Goal: Task Accomplishment & Management: Complete application form

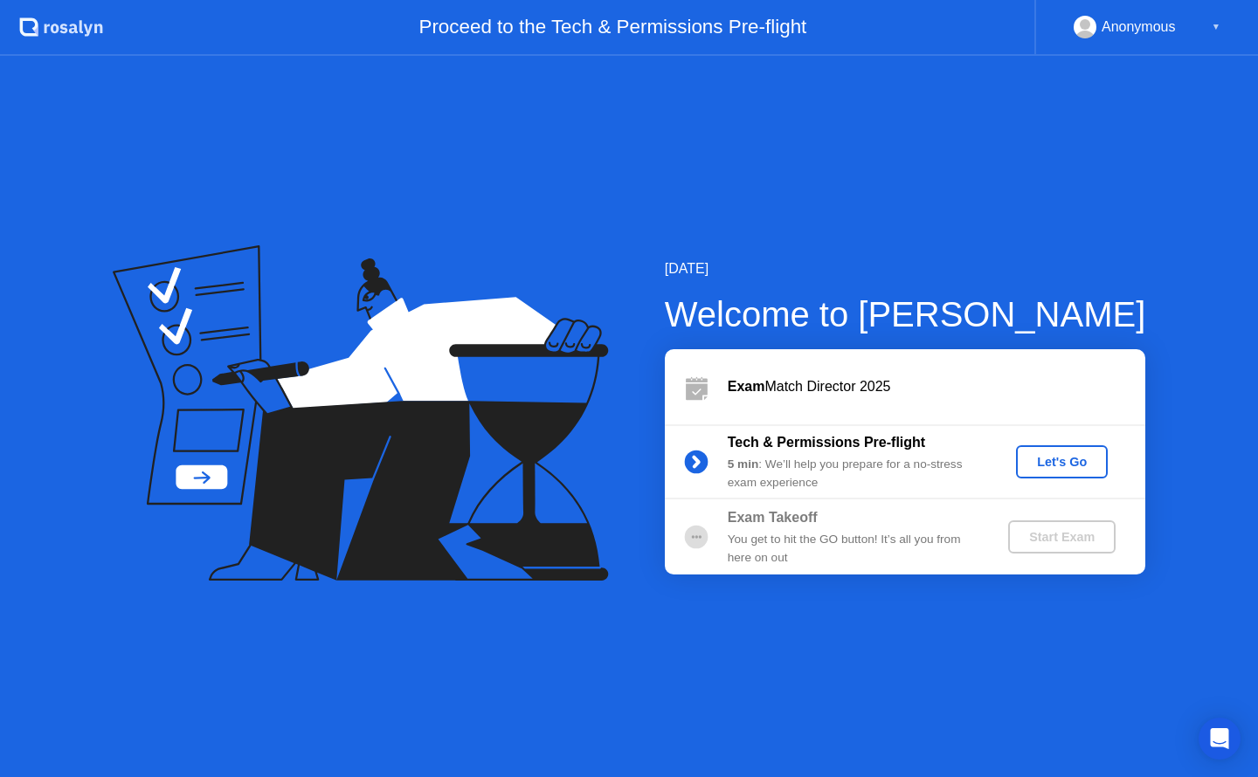
click at [1056, 466] on div "Let's Go" at bounding box center [1062, 462] width 78 height 14
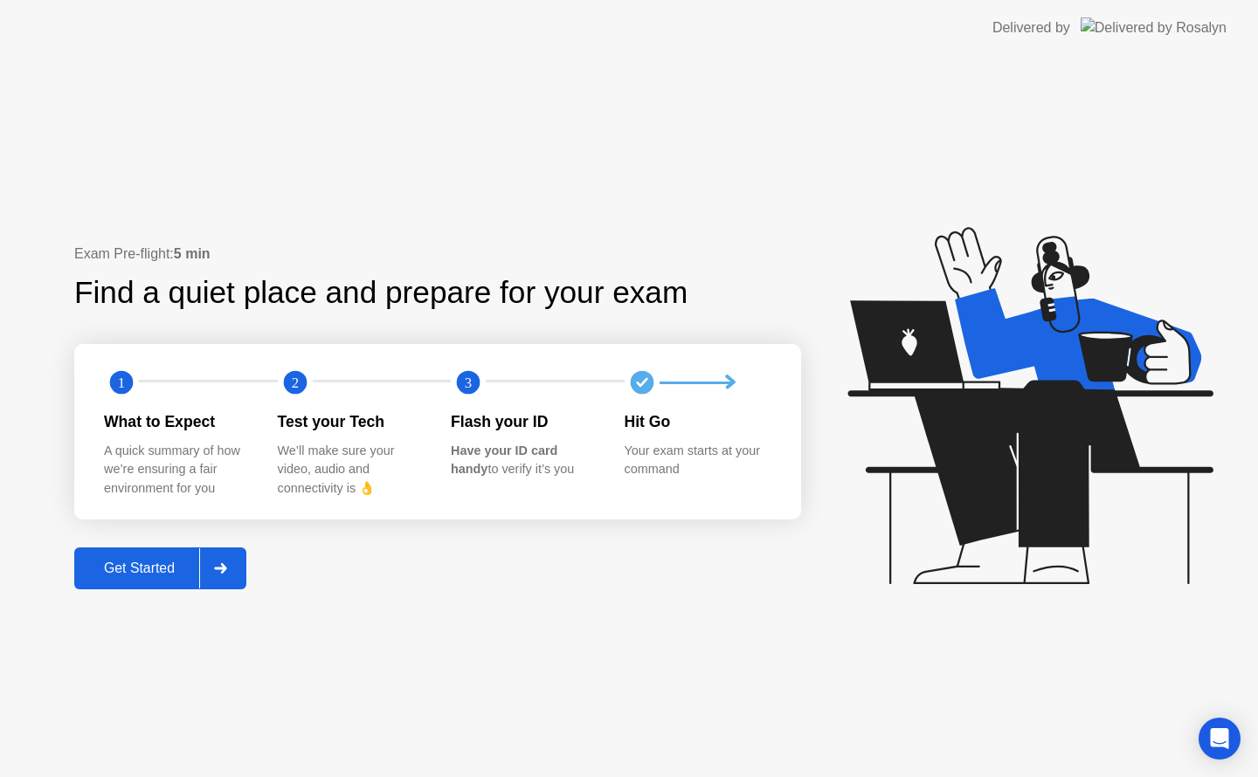
click at [151, 573] on div "Get Started" at bounding box center [139, 569] width 120 height 16
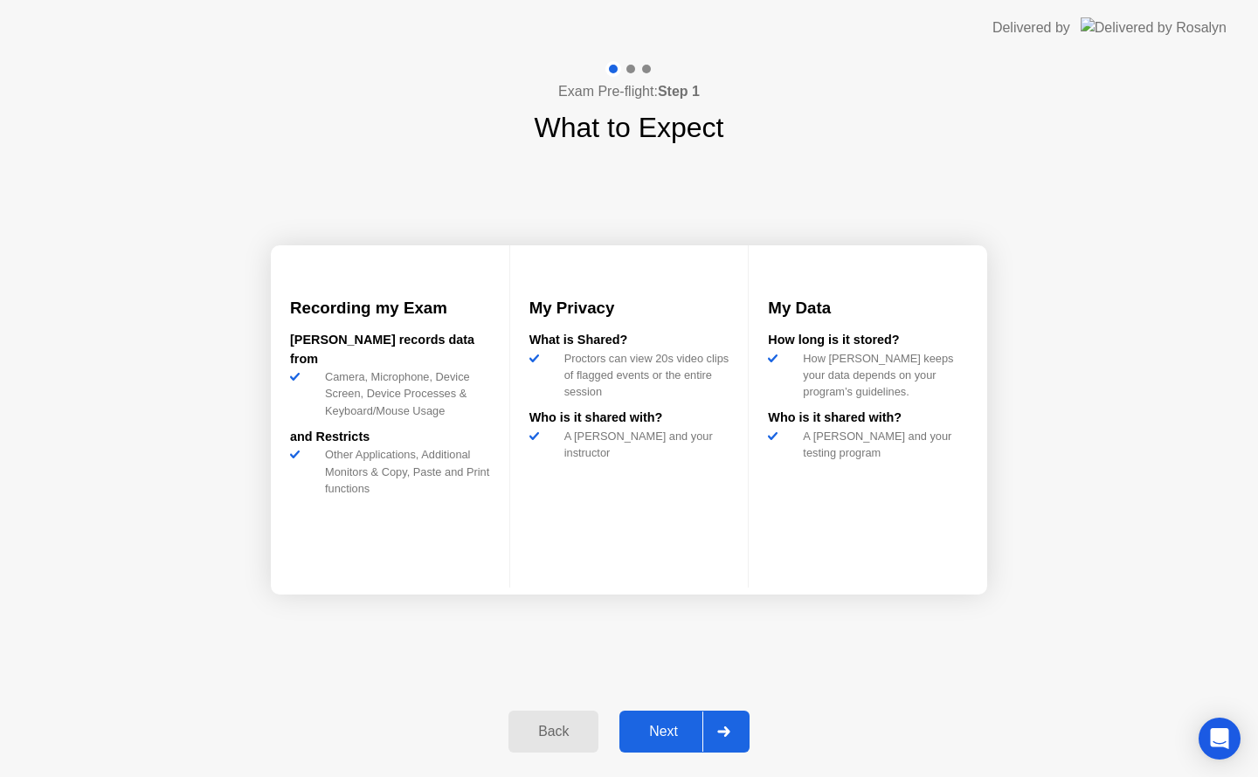
click at [673, 728] on div "Next" at bounding box center [664, 732] width 78 height 16
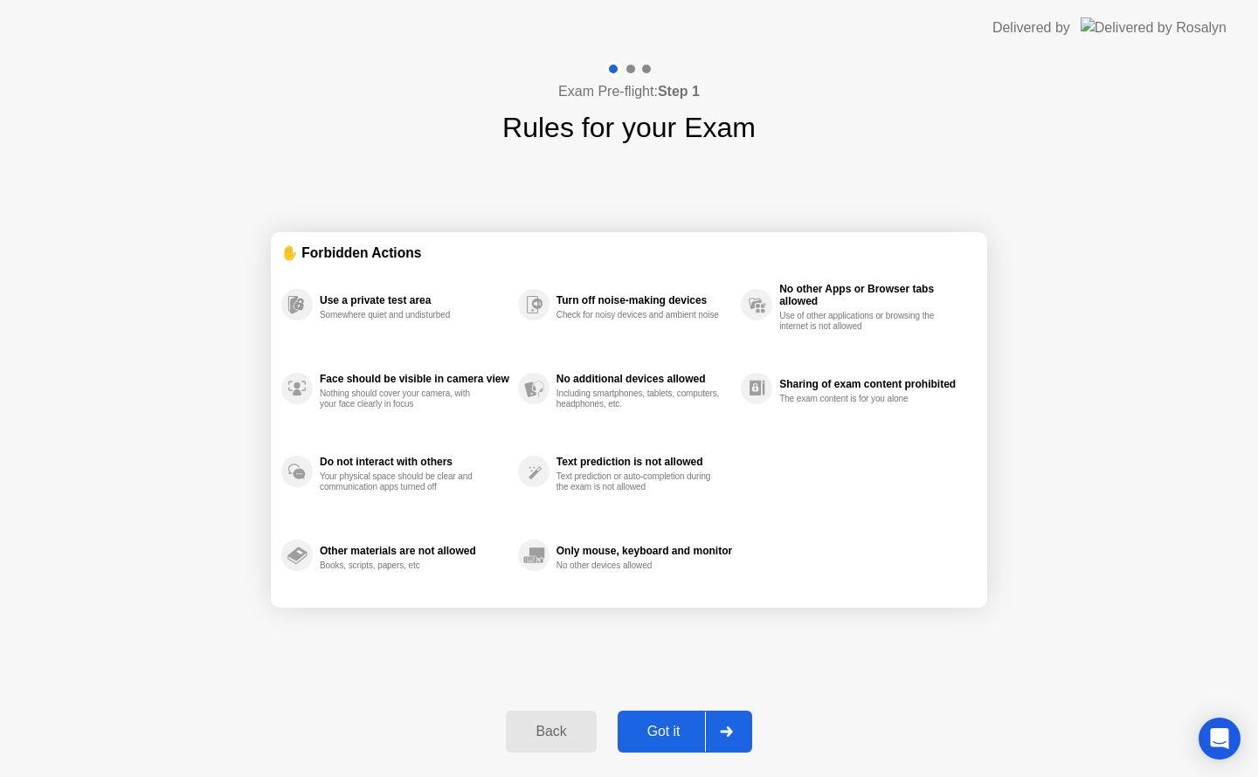
click at [666, 731] on div "Got it" at bounding box center [664, 732] width 82 height 16
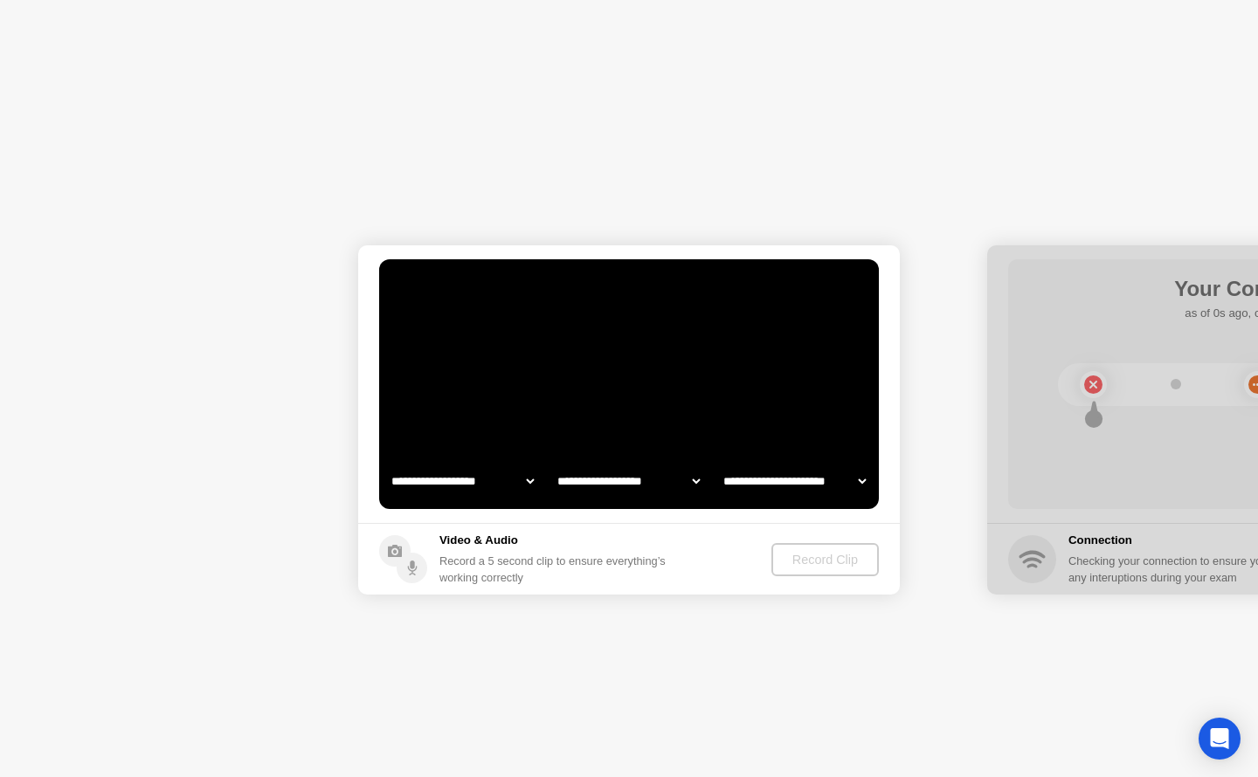
select select "**********"
select select "*******"
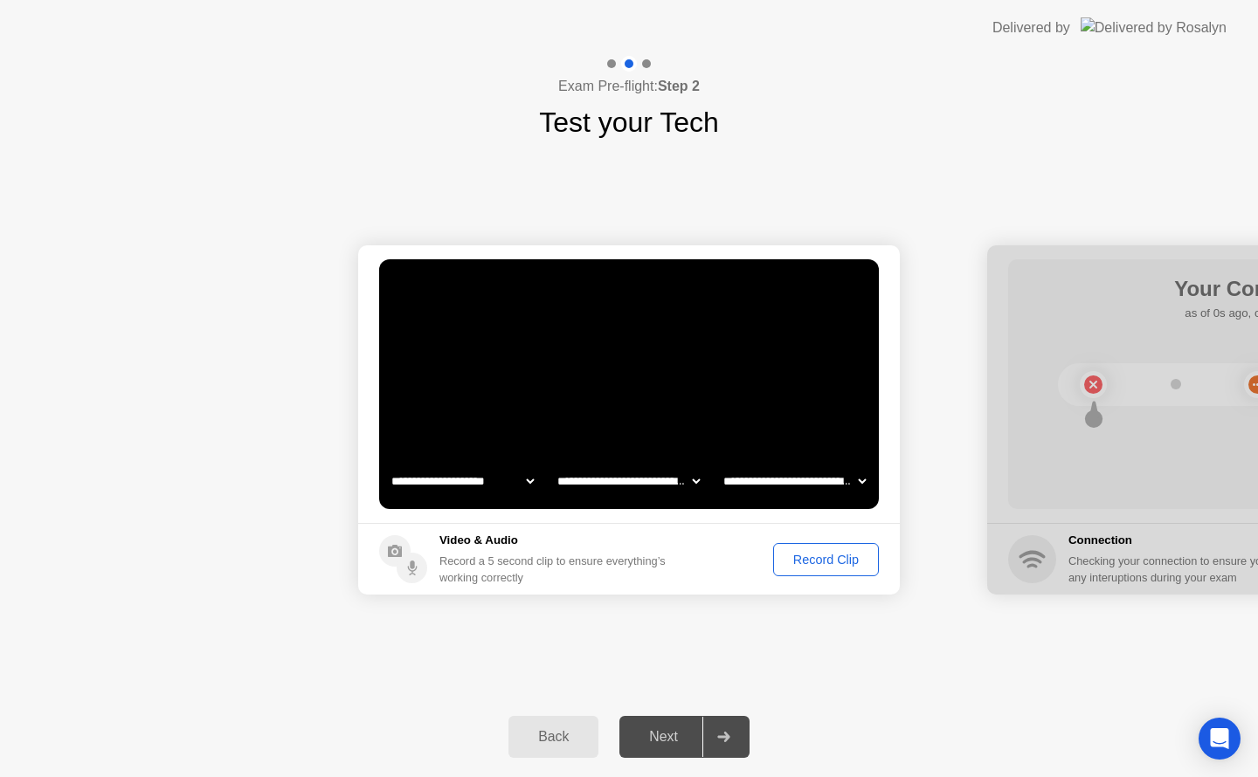
click at [723, 734] on icon at bounding box center [723, 737] width 13 height 10
click at [811, 565] on div "Record Clip" at bounding box center [825, 560] width 93 height 14
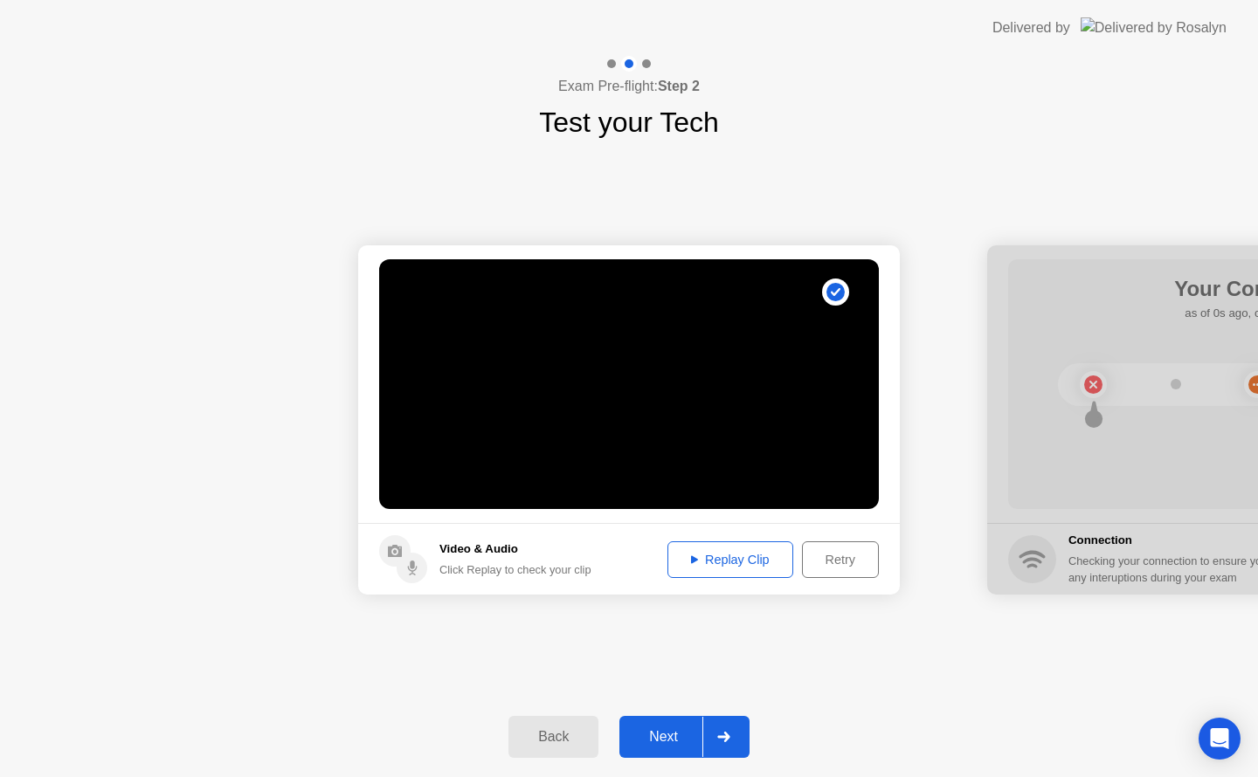
click at [708, 565] on div "Replay Clip" at bounding box center [730, 560] width 114 height 14
click at [832, 296] on circle at bounding box center [835, 292] width 18 height 18
click at [833, 571] on button "Retry" at bounding box center [840, 560] width 77 height 37
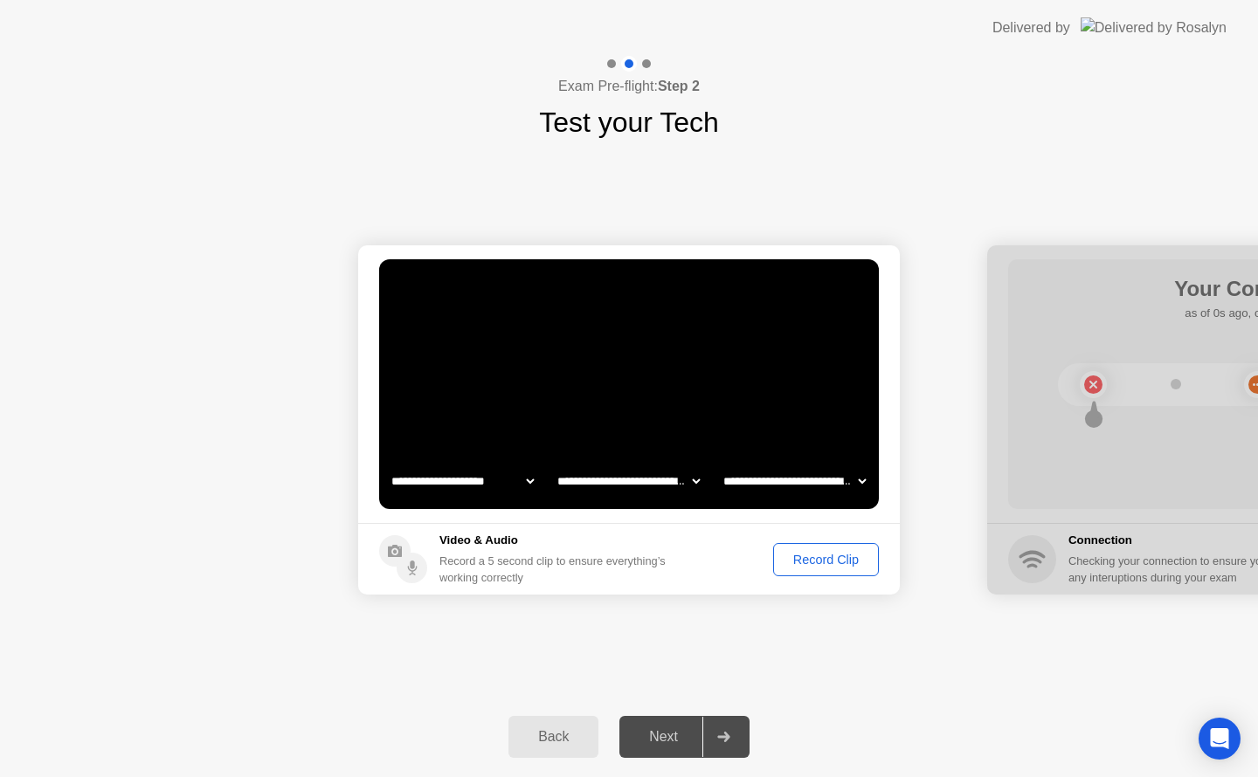
click at [823, 556] on div "Record Clip" at bounding box center [825, 560] width 93 height 14
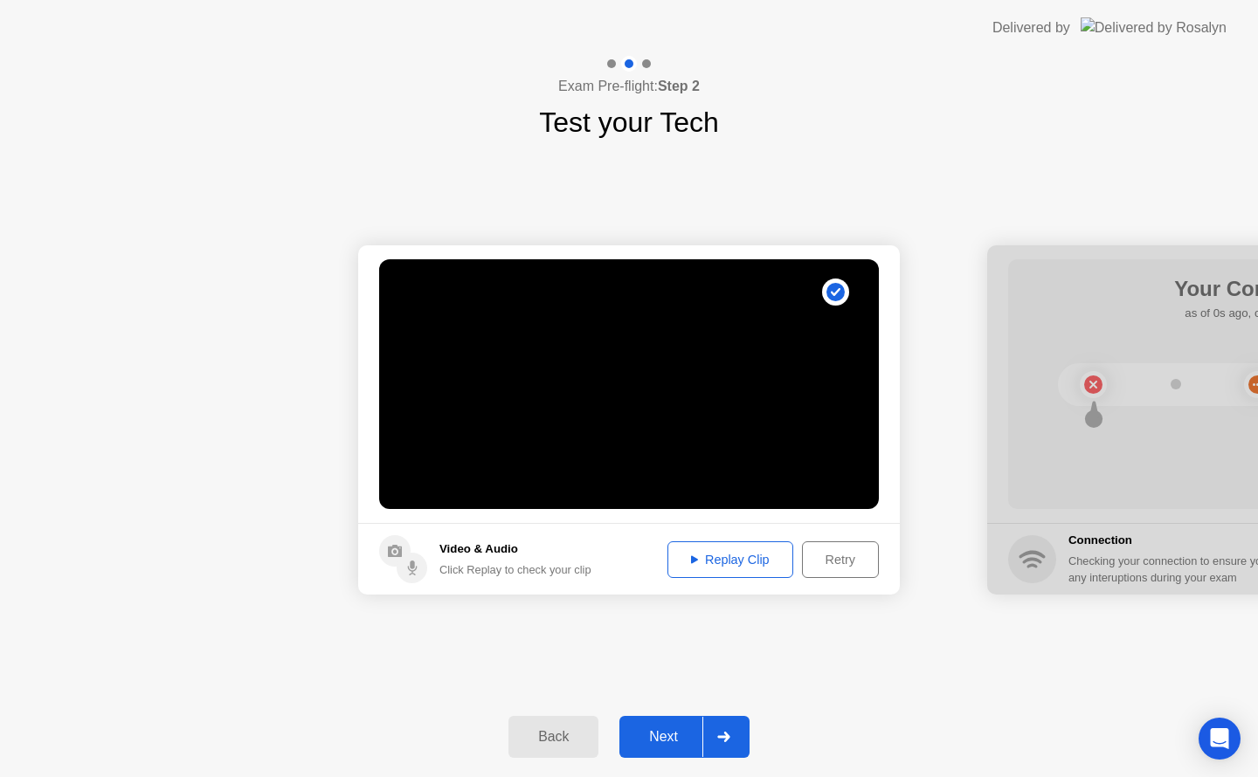
click at [667, 749] on button "Next" at bounding box center [684, 737] width 130 height 42
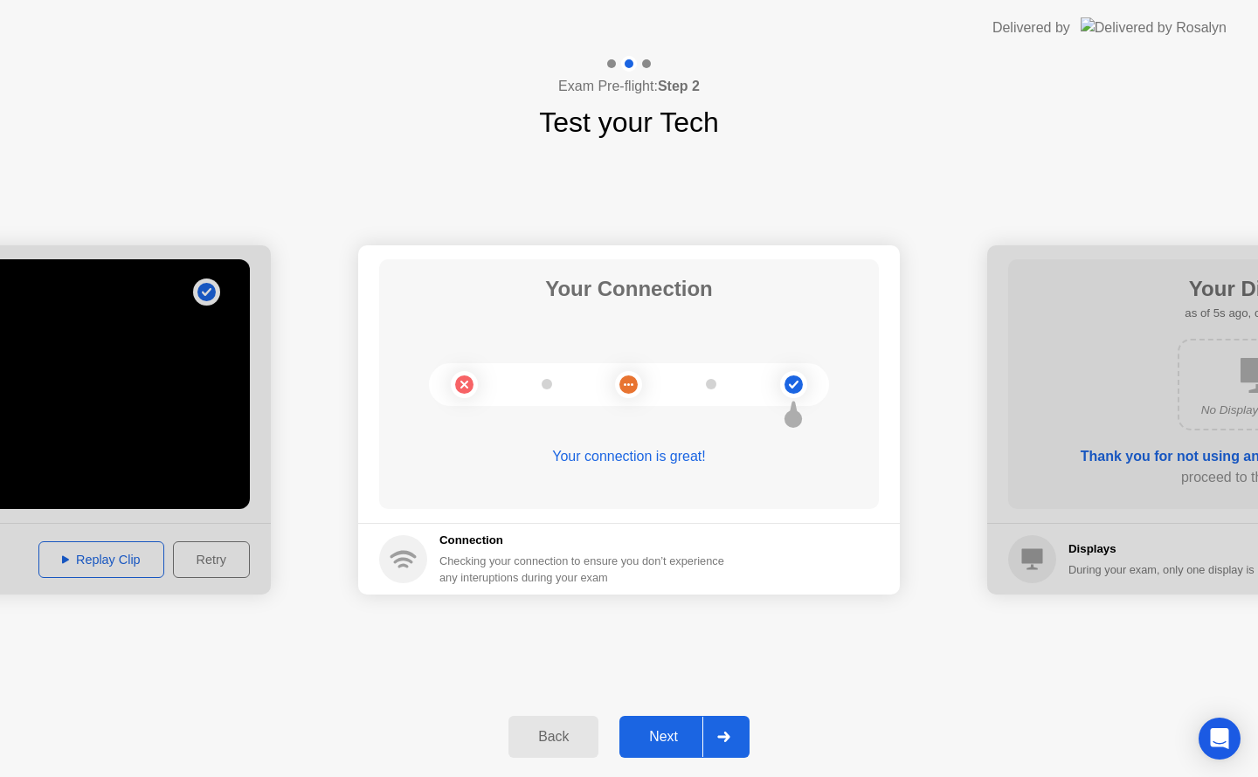
click at [664, 743] on div "Next" at bounding box center [664, 737] width 78 height 16
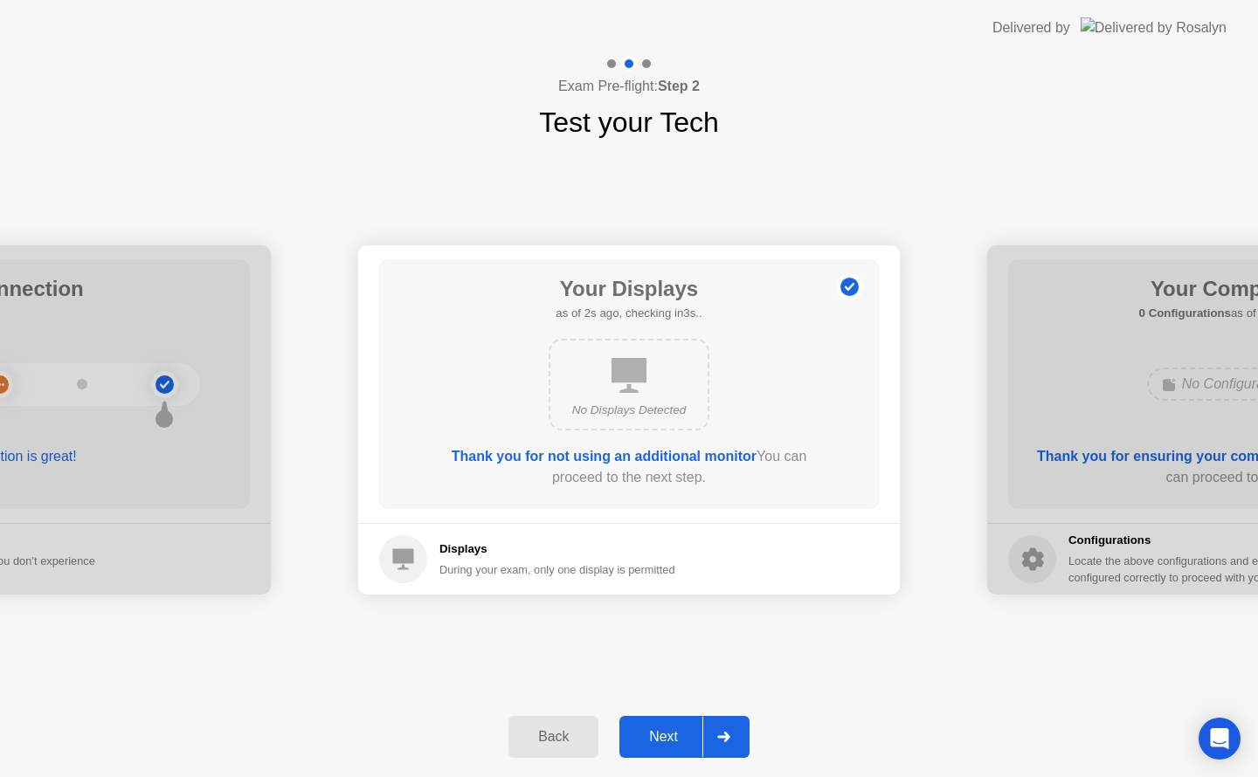
click at [664, 743] on div "Next" at bounding box center [664, 737] width 78 height 16
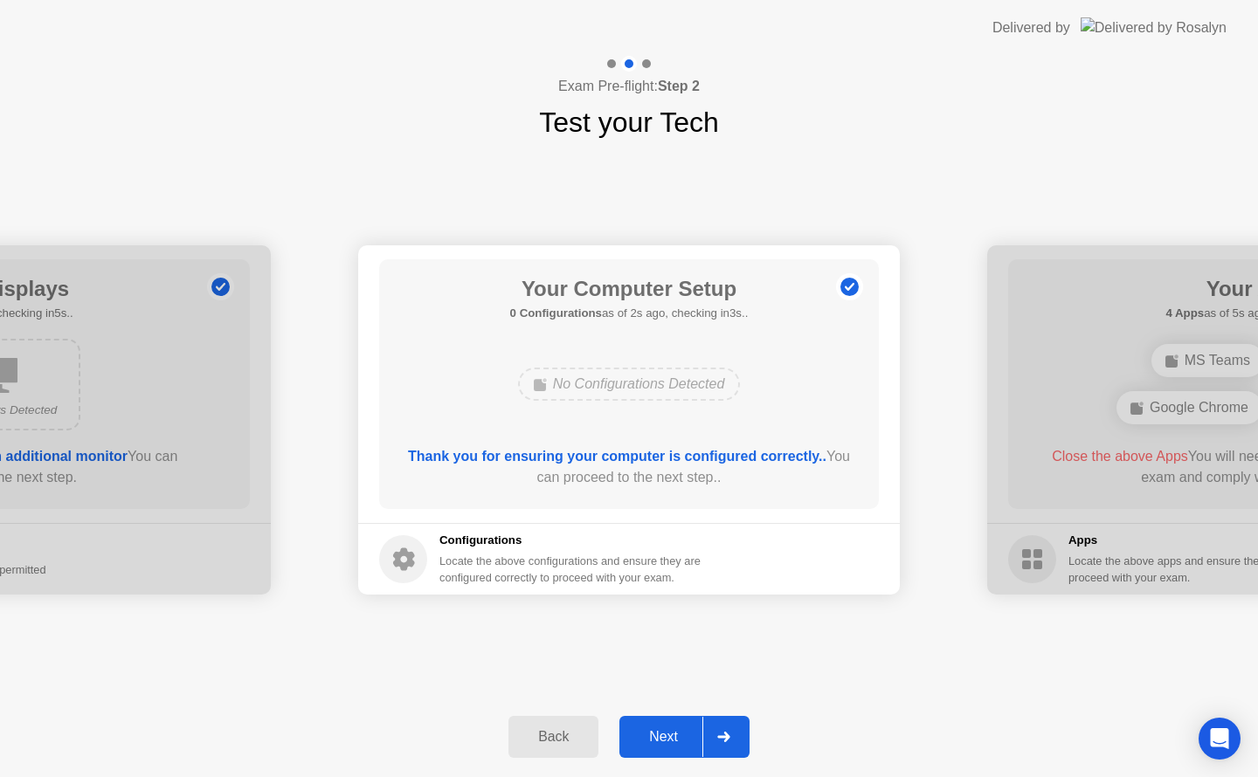
click at [664, 743] on div "Next" at bounding box center [664, 737] width 78 height 16
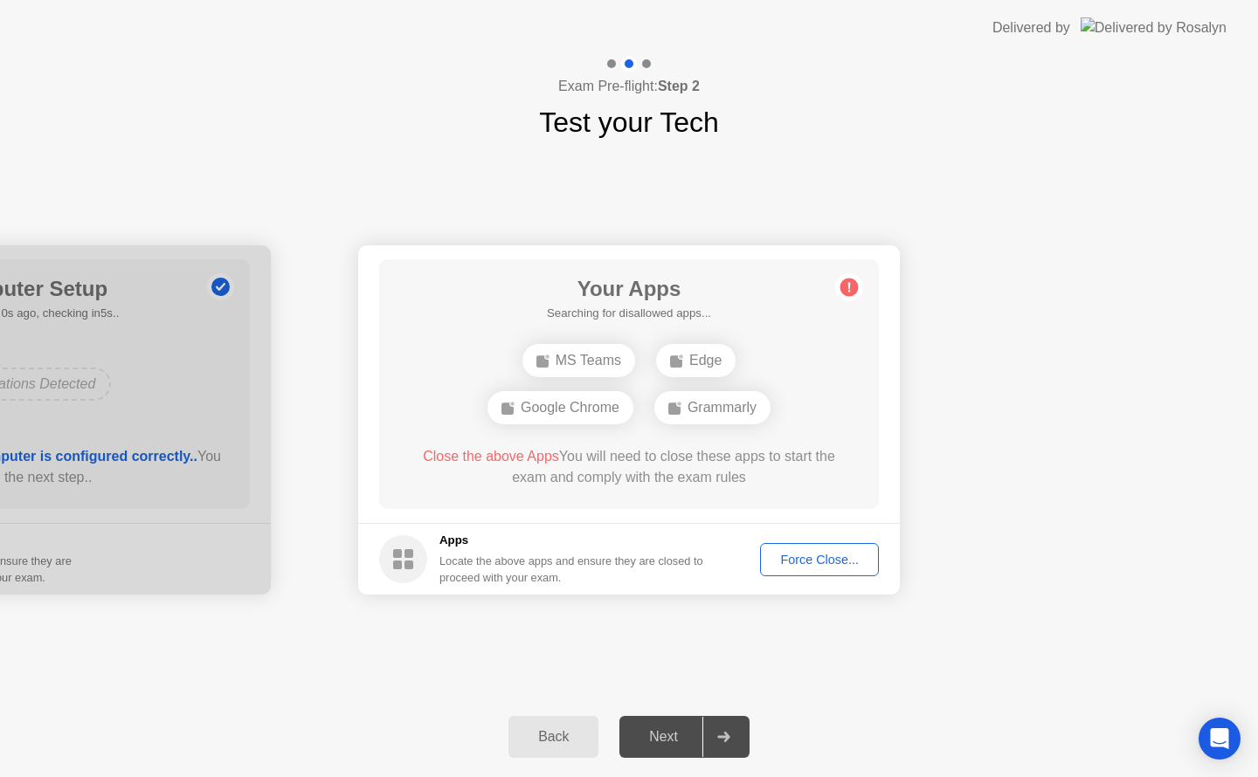
click at [664, 743] on div "Next" at bounding box center [664, 737] width 78 height 16
click at [814, 564] on div "Force Close..." at bounding box center [819, 560] width 107 height 14
click at [850, 288] on circle at bounding box center [849, 288] width 18 height 18
click at [851, 556] on div "Force Close..." at bounding box center [819, 560] width 107 height 14
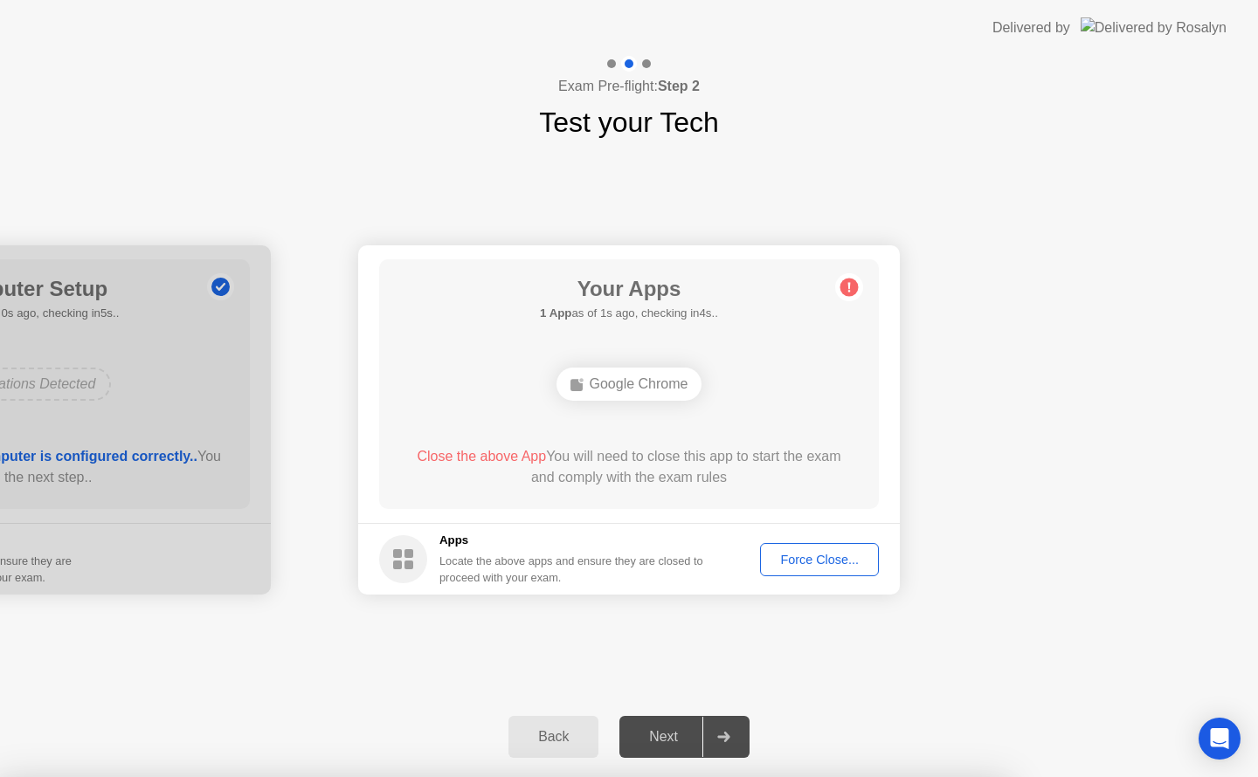
click at [807, 561] on div "Force Close..." at bounding box center [819, 560] width 107 height 14
click at [798, 562] on div "Force Close..." at bounding box center [819, 560] width 107 height 14
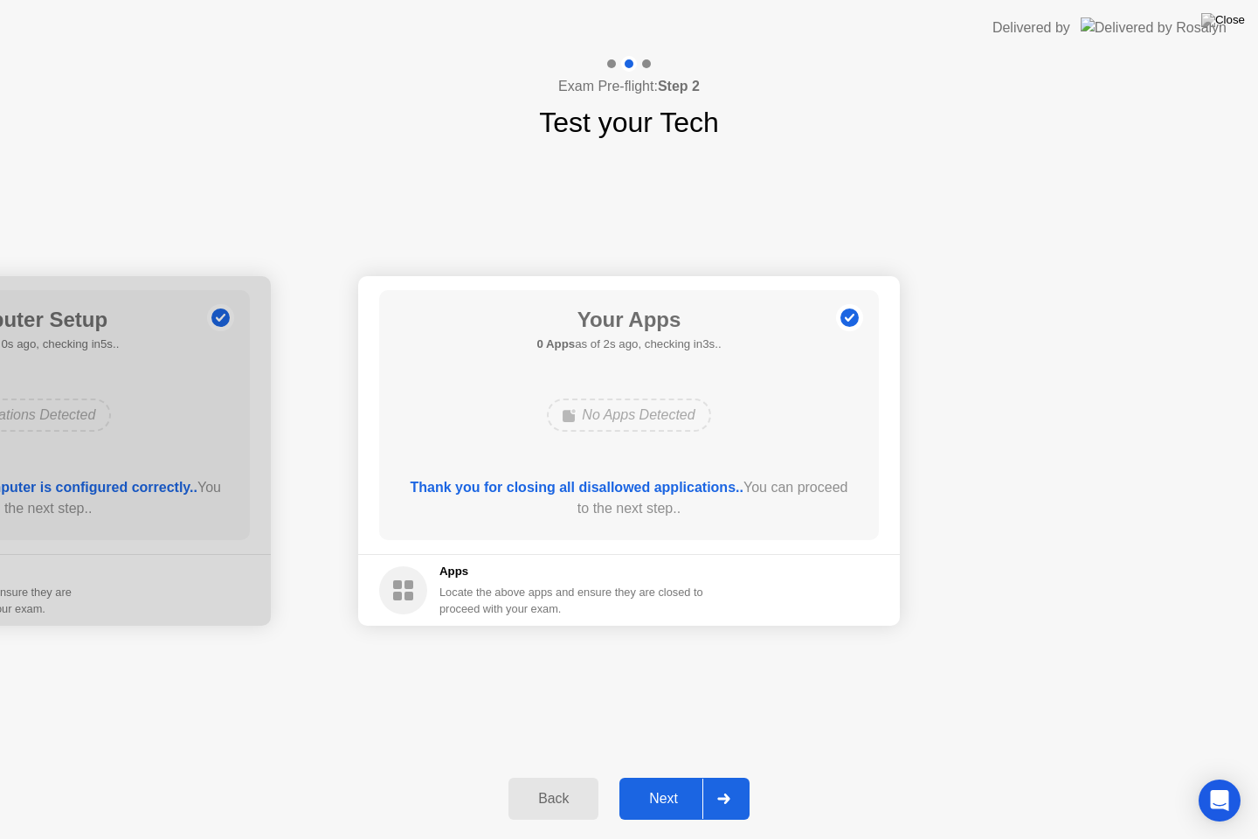
click at [665, 777] on div "Next" at bounding box center [664, 799] width 78 height 16
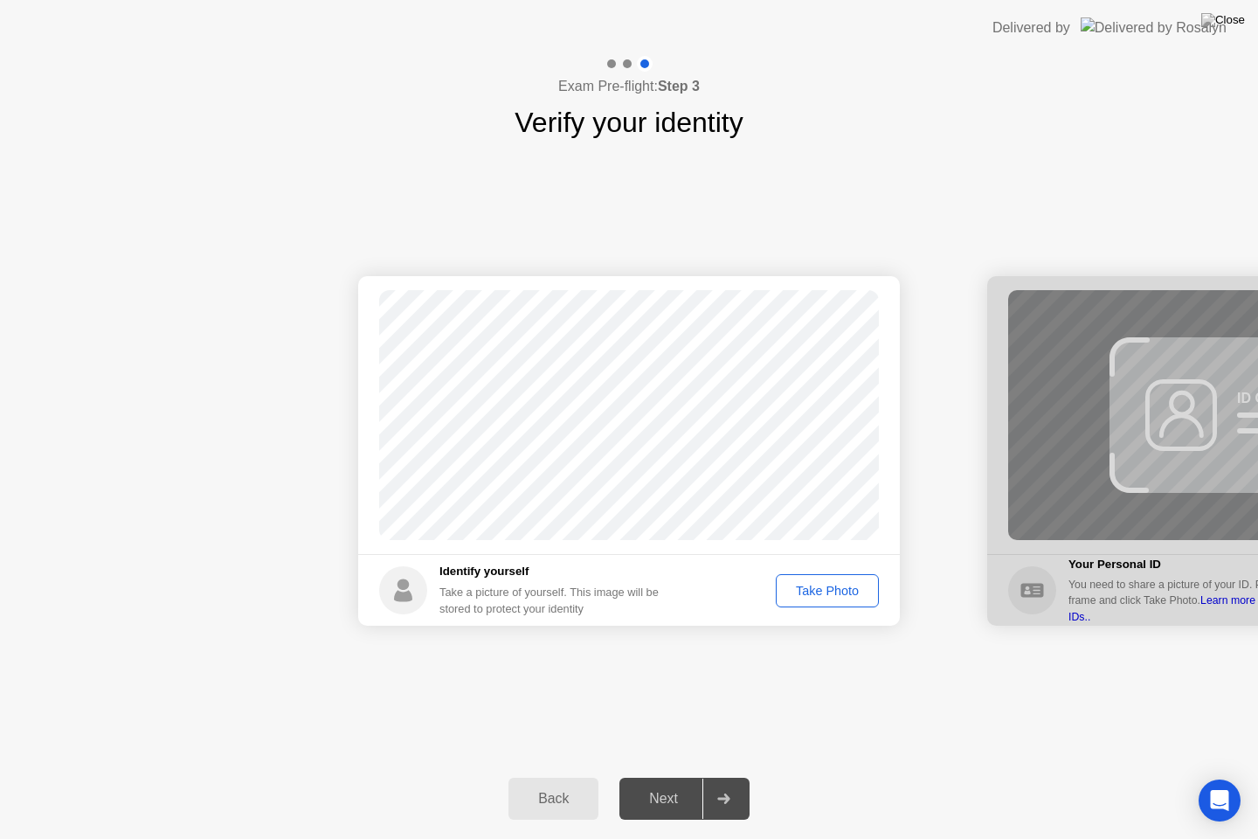
click at [809, 597] on div "Take Photo" at bounding box center [827, 591] width 91 height 14
click at [664, 777] on div "Next" at bounding box center [664, 799] width 78 height 16
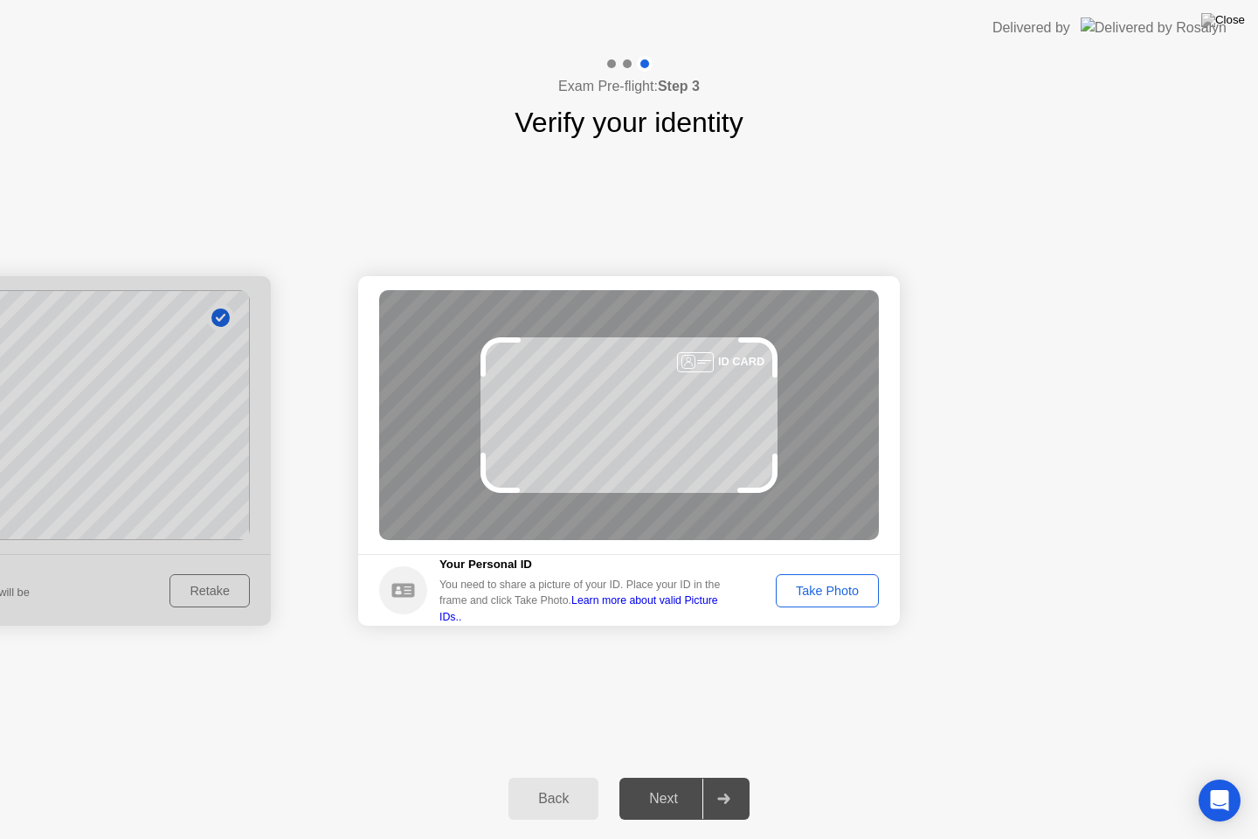
click at [819, 594] on div "Take Photo" at bounding box center [827, 591] width 91 height 14
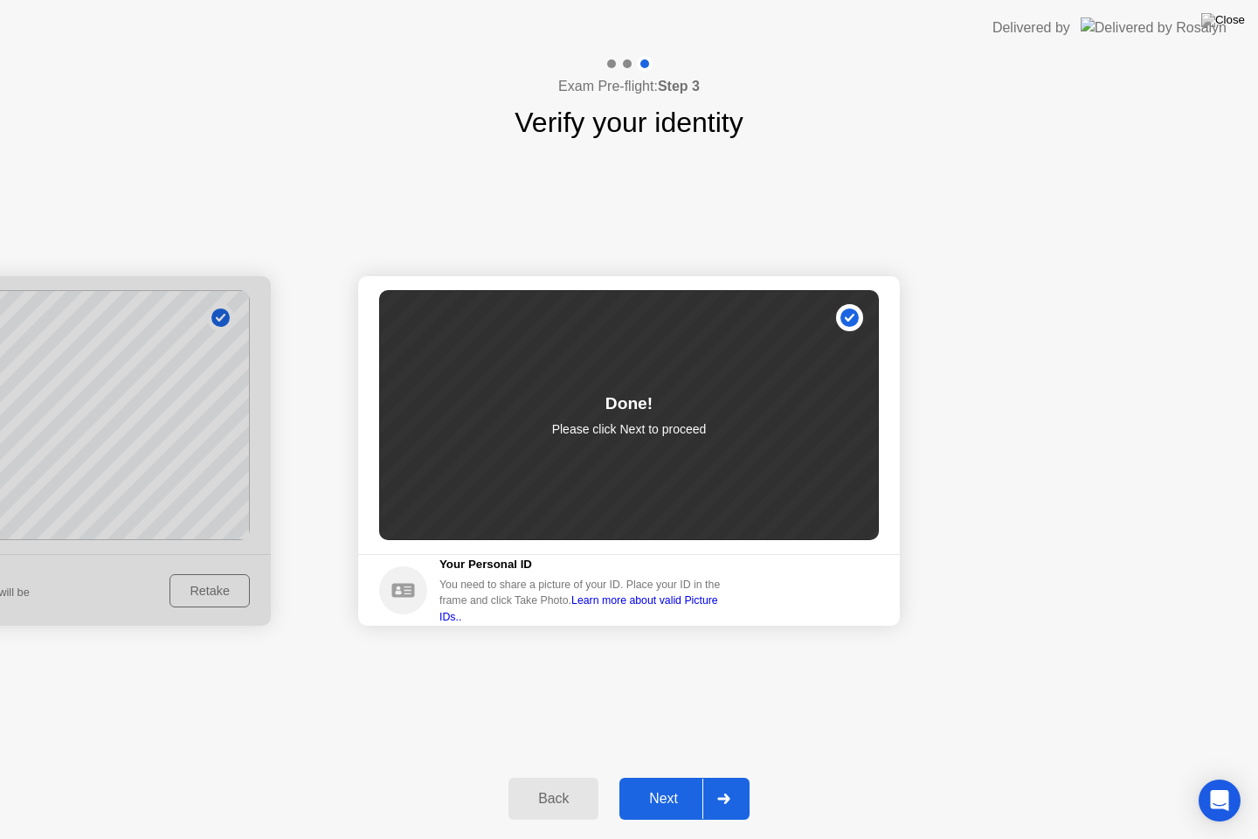
click at [667, 777] on div "Next" at bounding box center [664, 799] width 78 height 16
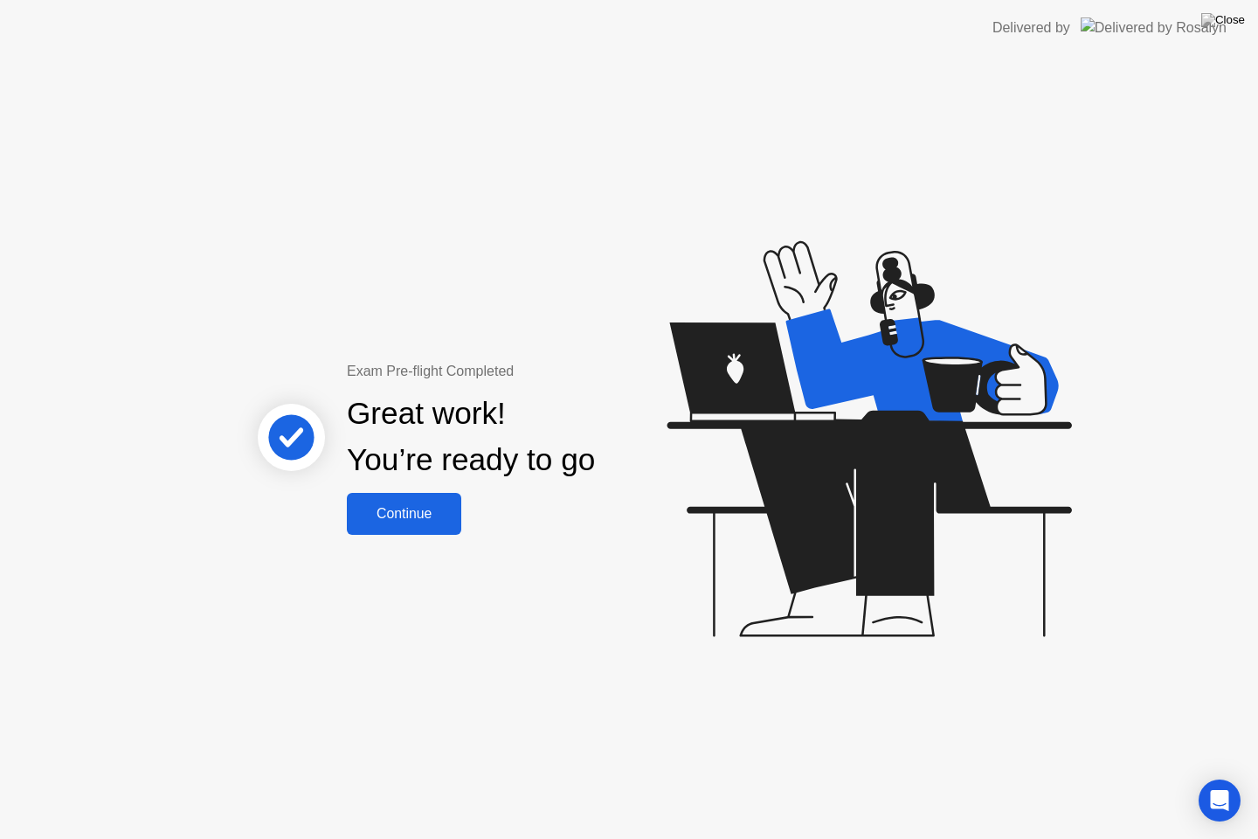
click at [398, 528] on button "Continue" at bounding box center [404, 514] width 114 height 42
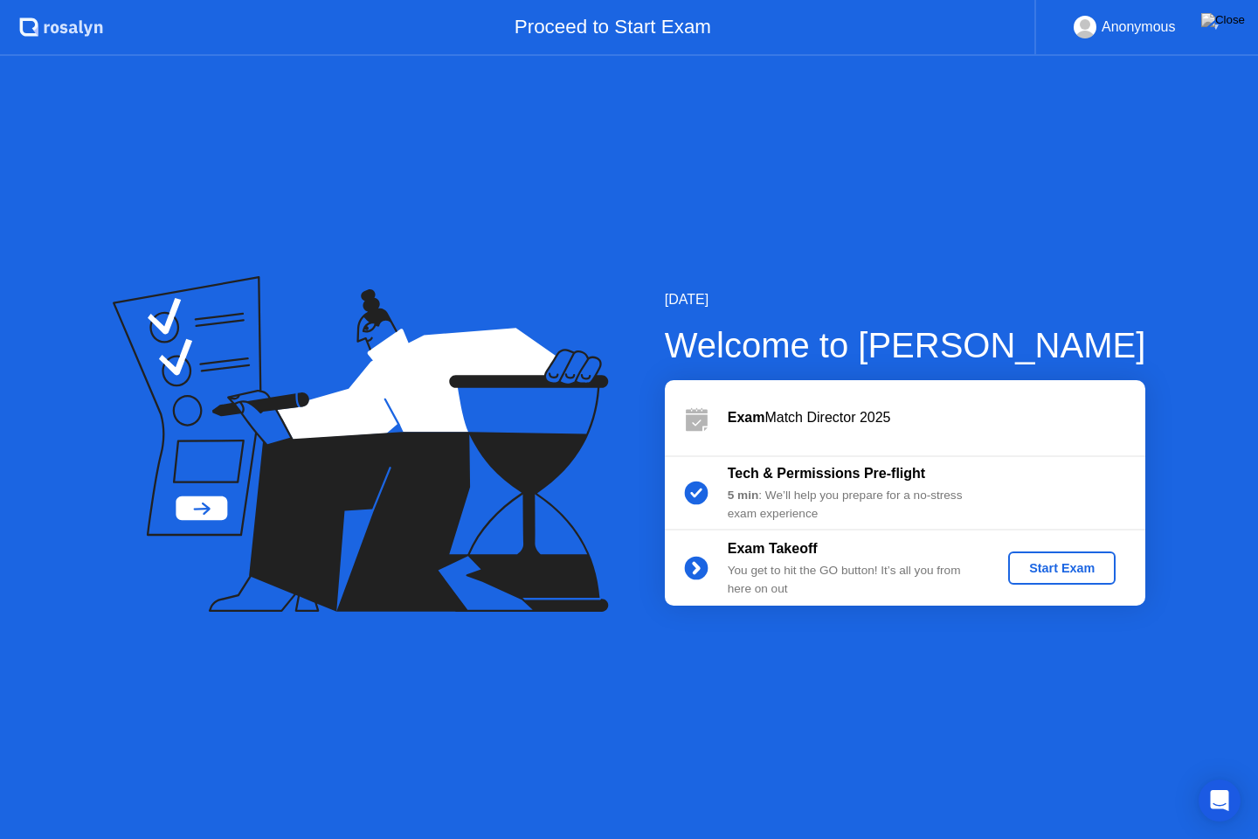
click at [1053, 571] on div "Start Exam" at bounding box center [1061, 568] width 93 height 14
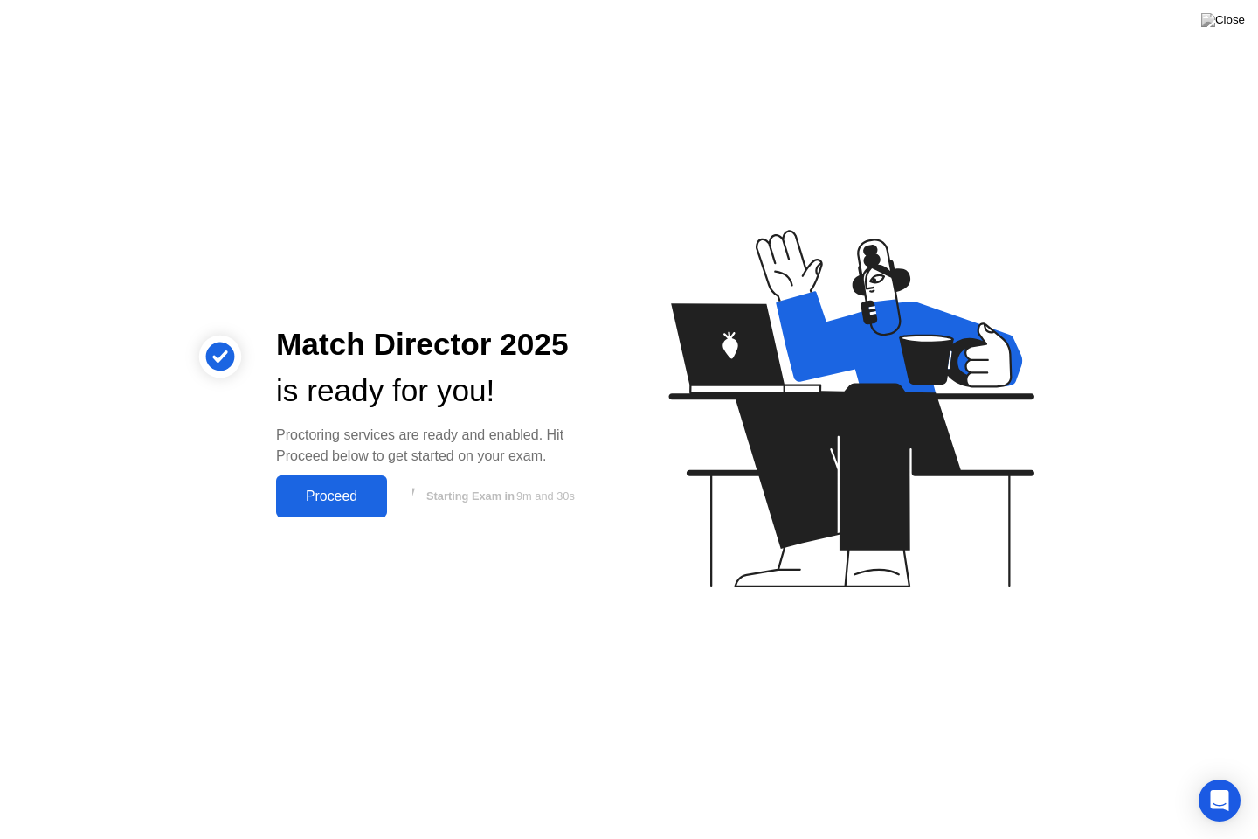
click at [336, 498] on div "Proceed" at bounding box center [331, 496] width 100 height 16
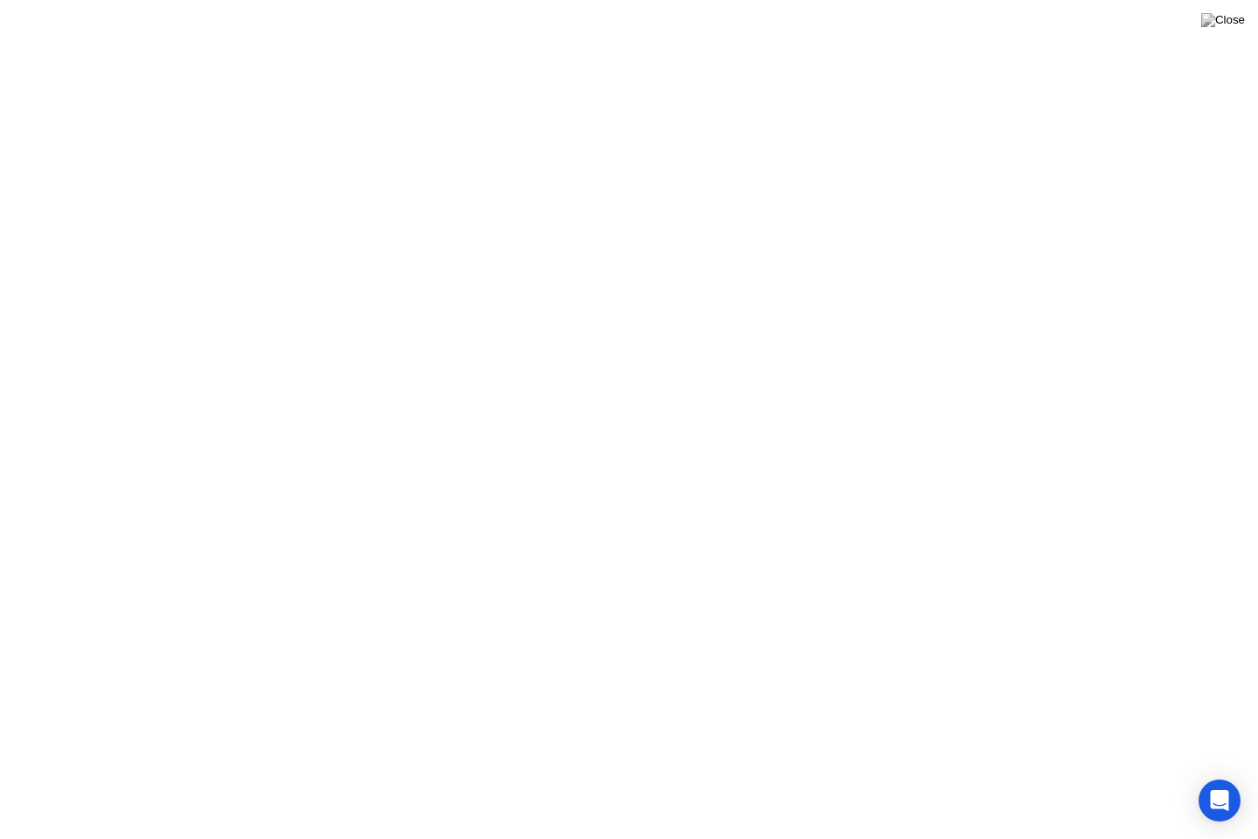
click video
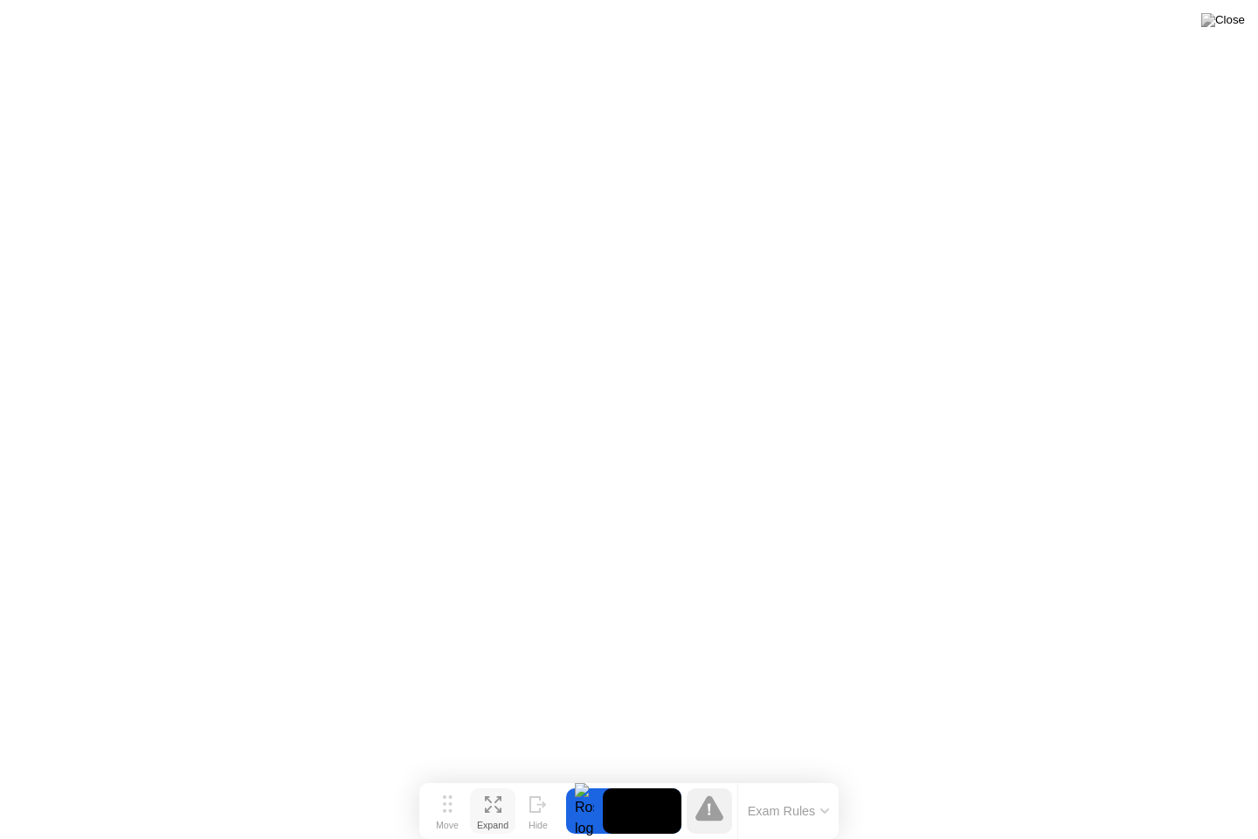
click at [499, 777] on icon at bounding box center [497, 808] width 7 height 7
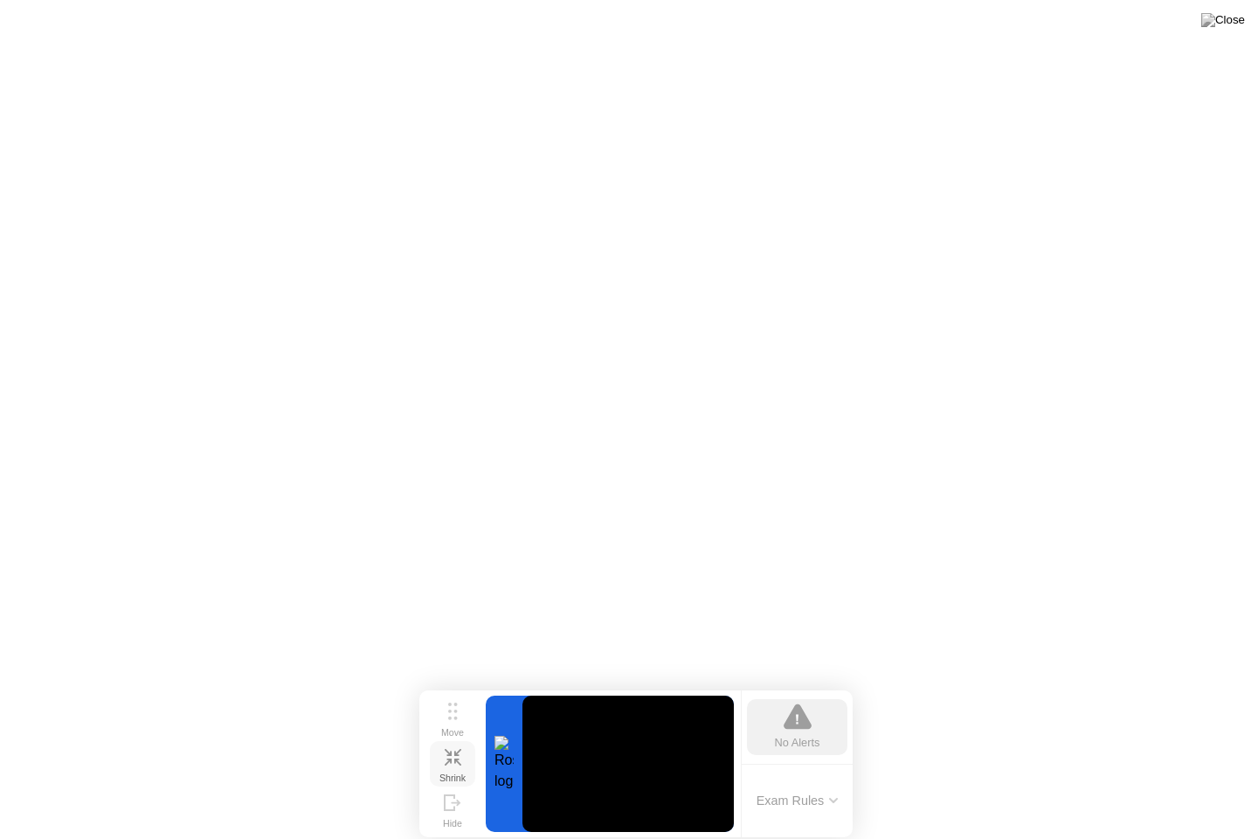
click at [453, 772] on div "Shrink" at bounding box center [452, 777] width 26 height 10
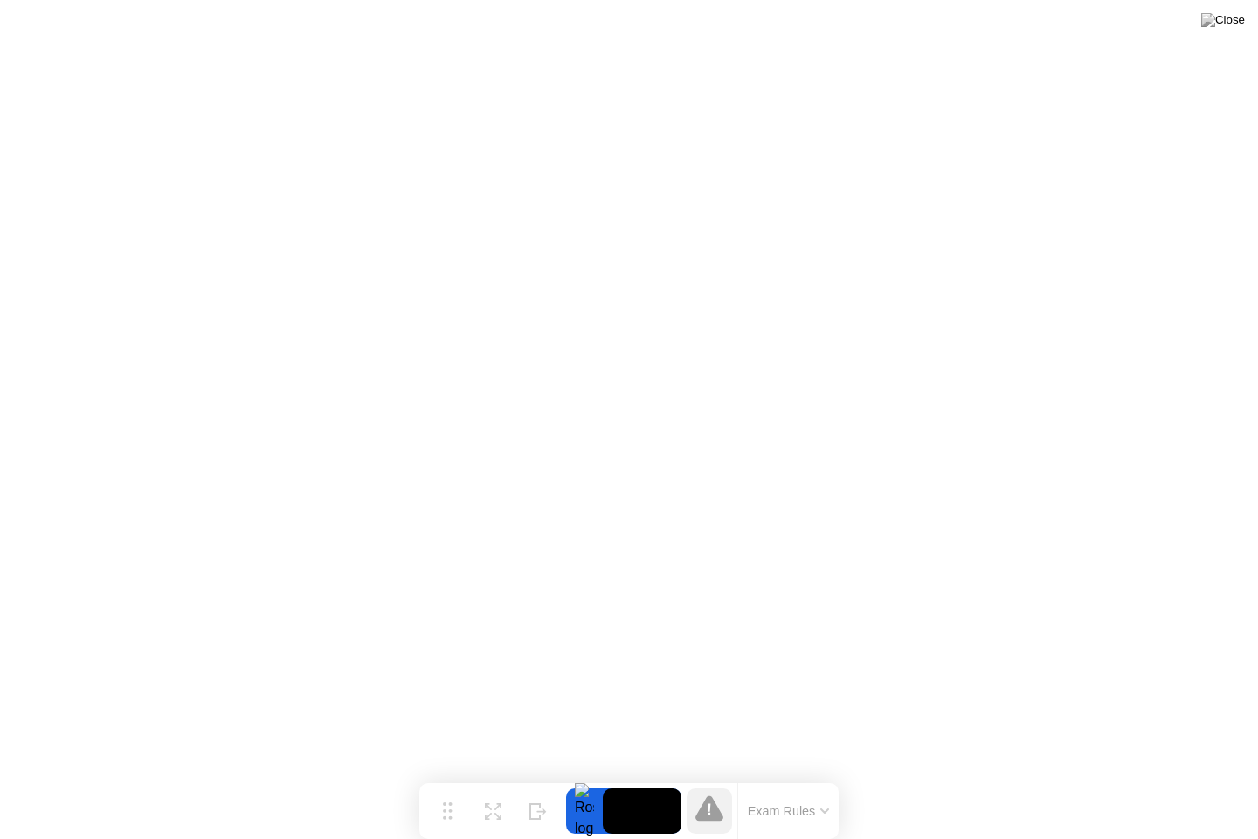
click at [585, 777] on div at bounding box center [584, 810] width 37 height 45
click at [657, 777] on video at bounding box center [642, 810] width 79 height 45
click at [821, 777] on icon at bounding box center [824, 810] width 9 height 5
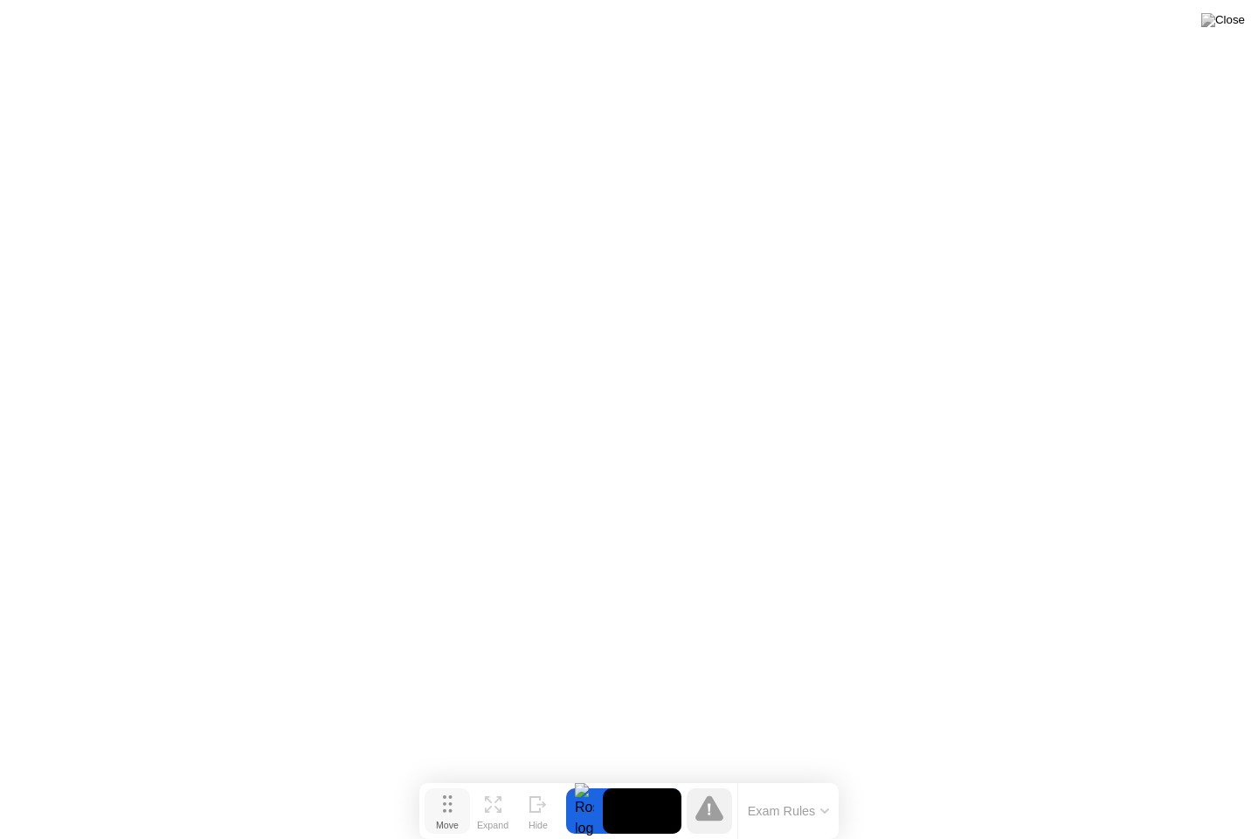
click at [447, 777] on icon at bounding box center [448, 803] width 10 height 17
click at [599, 777] on div at bounding box center [584, 810] width 37 height 45
click at [584, 777] on div at bounding box center [584, 810] width 37 height 45
click at [653, 777] on video at bounding box center [642, 810] width 79 height 45
click at [715, 777] on icon at bounding box center [709, 807] width 28 height 25
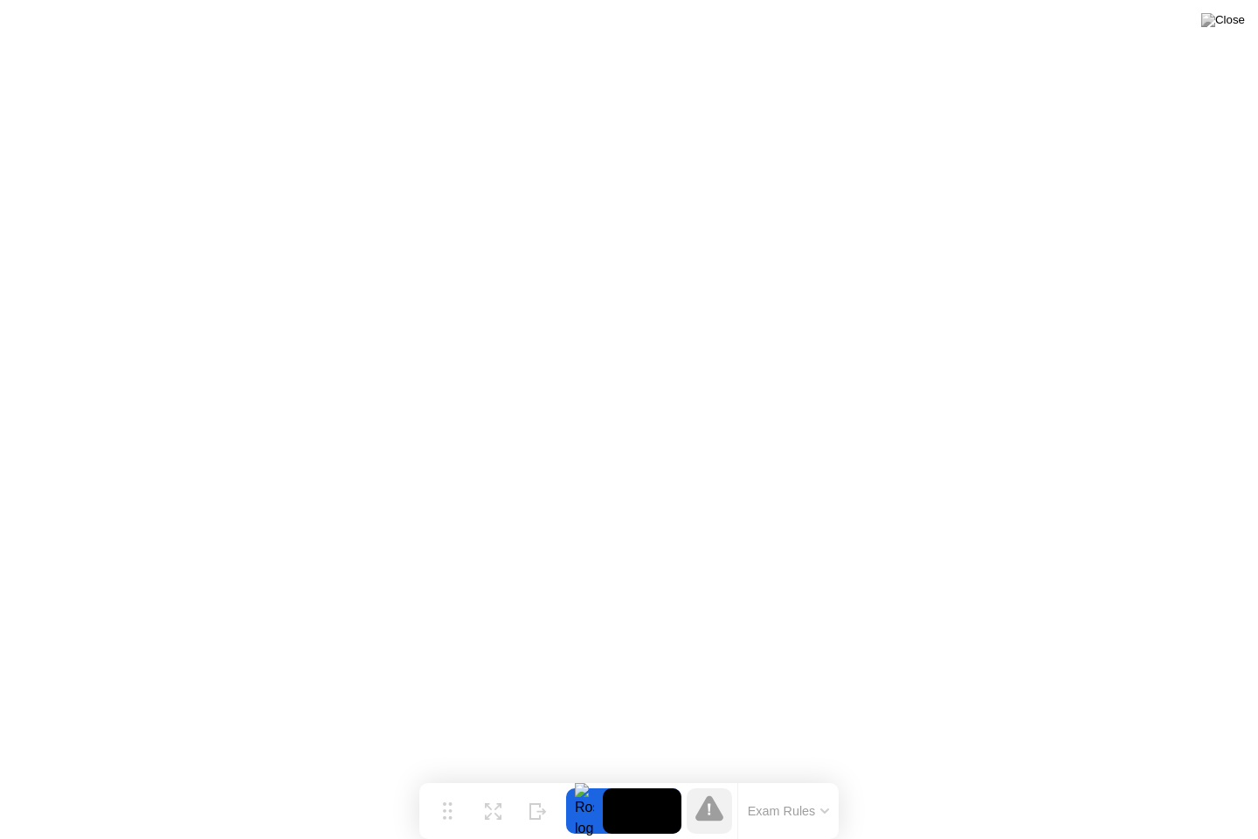
click at [743, 777] on button "Exam Rules" at bounding box center [789, 811] width 93 height 16
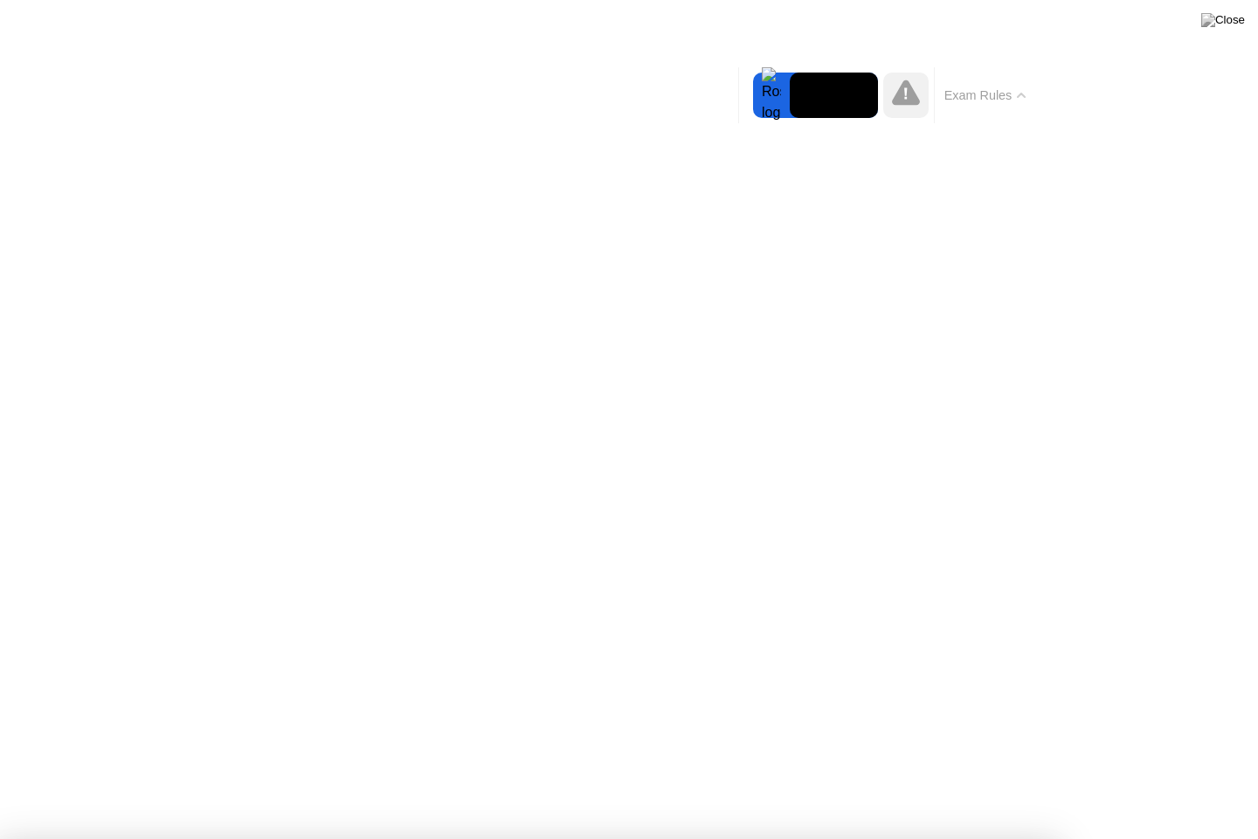
click at [1020, 94] on icon at bounding box center [1021, 94] width 7 height 3
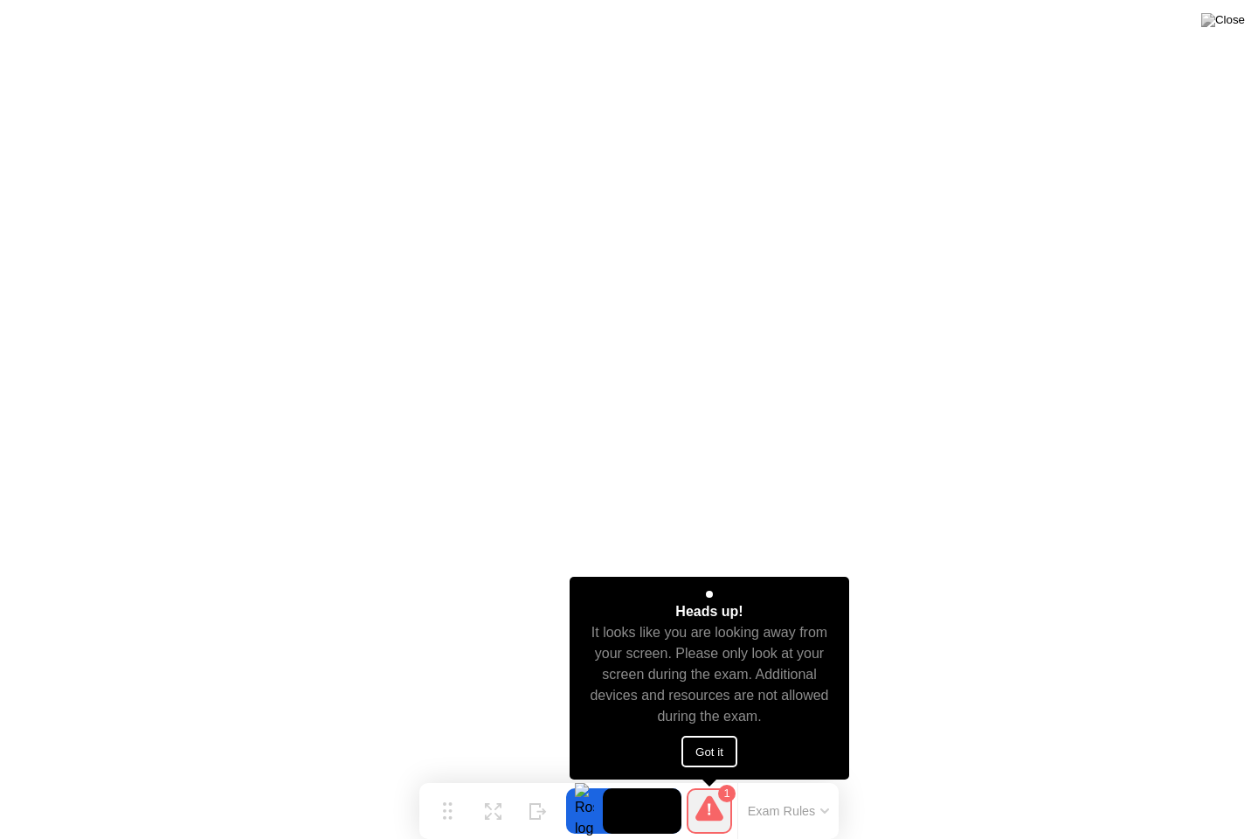
click at [694, 744] on button "Got it" at bounding box center [709, 751] width 56 height 31
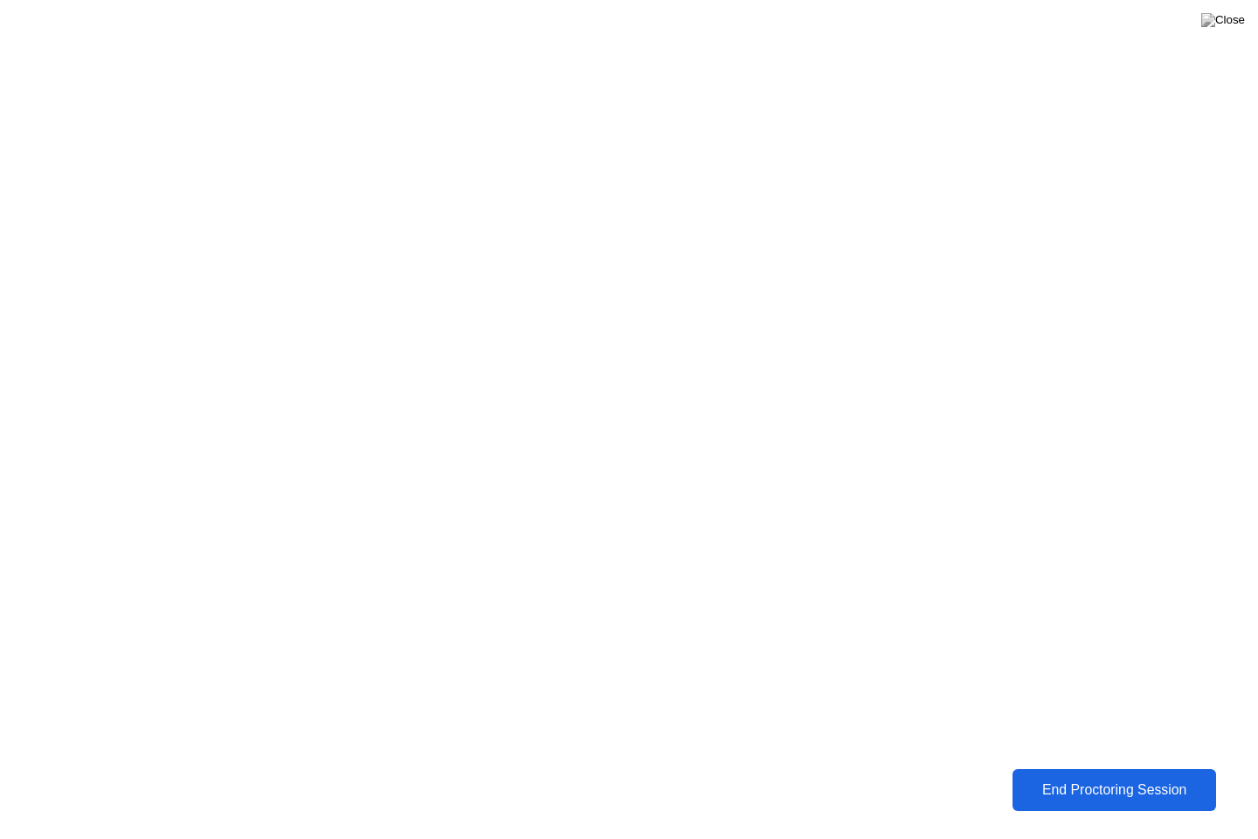
click at [1097, 777] on div "End Proctoring Session" at bounding box center [1114, 790] width 193 height 16
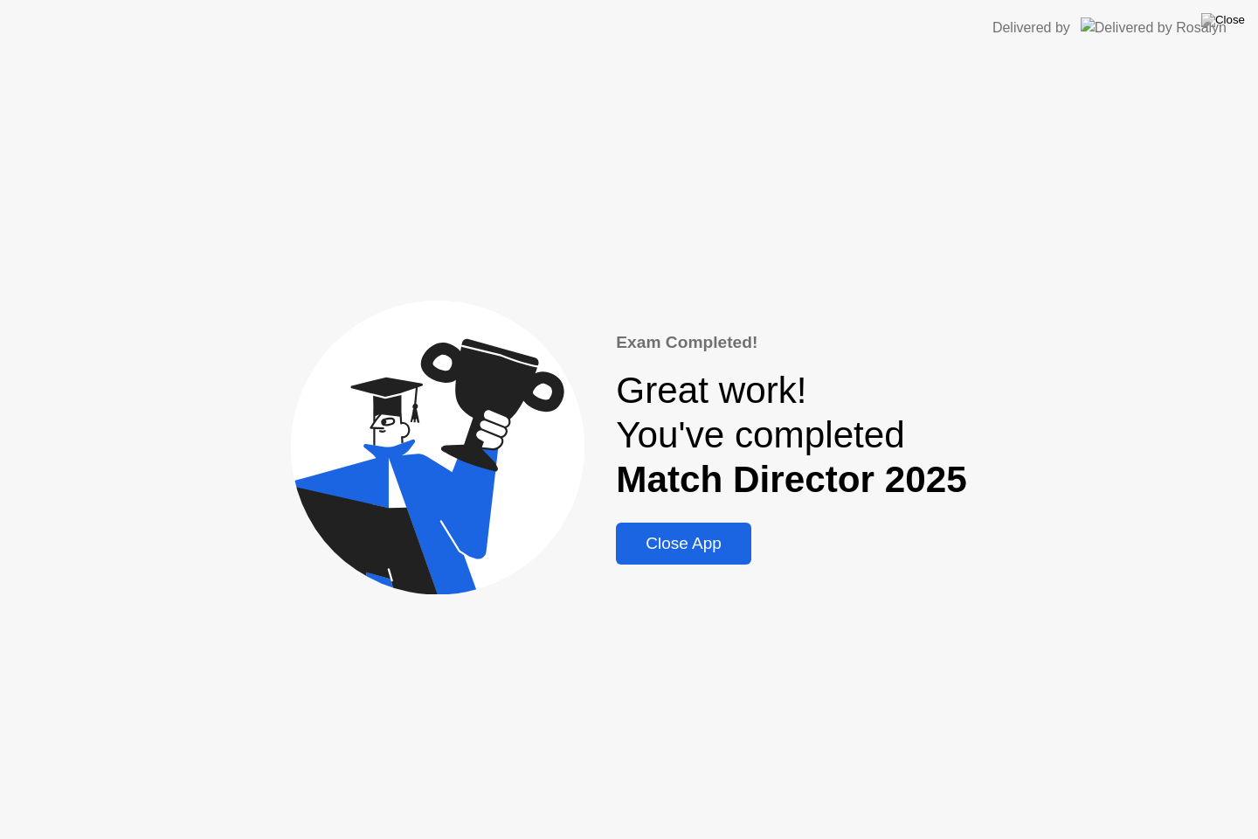
click at [691, 542] on div "Close App" at bounding box center [683, 543] width 125 height 19
